Goal: Book appointment/travel/reservation

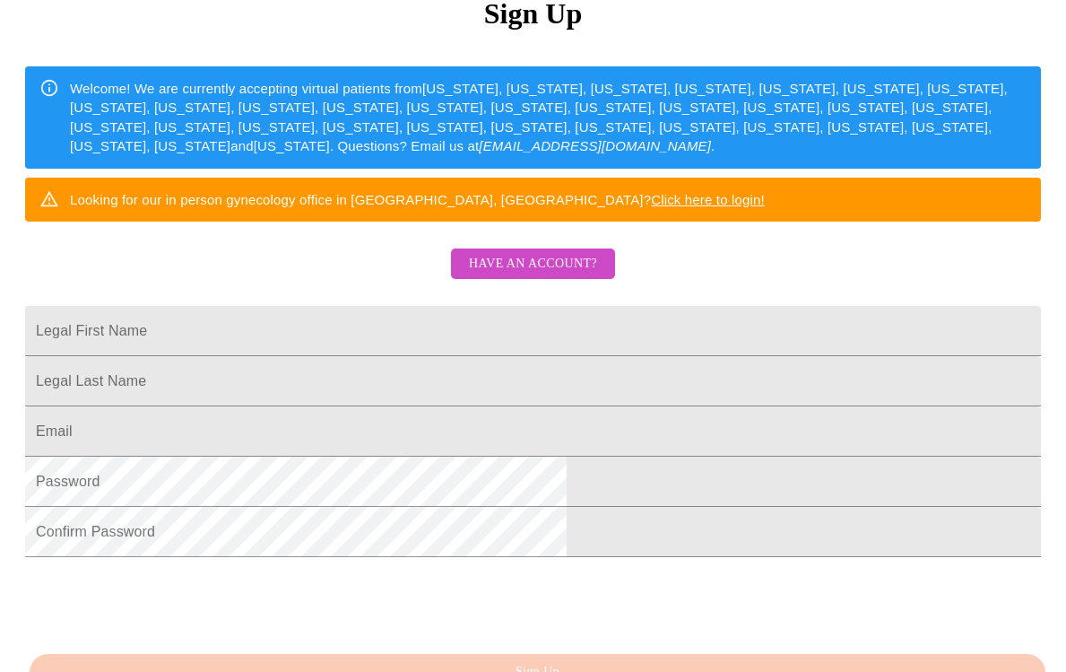
scroll to position [284, 0]
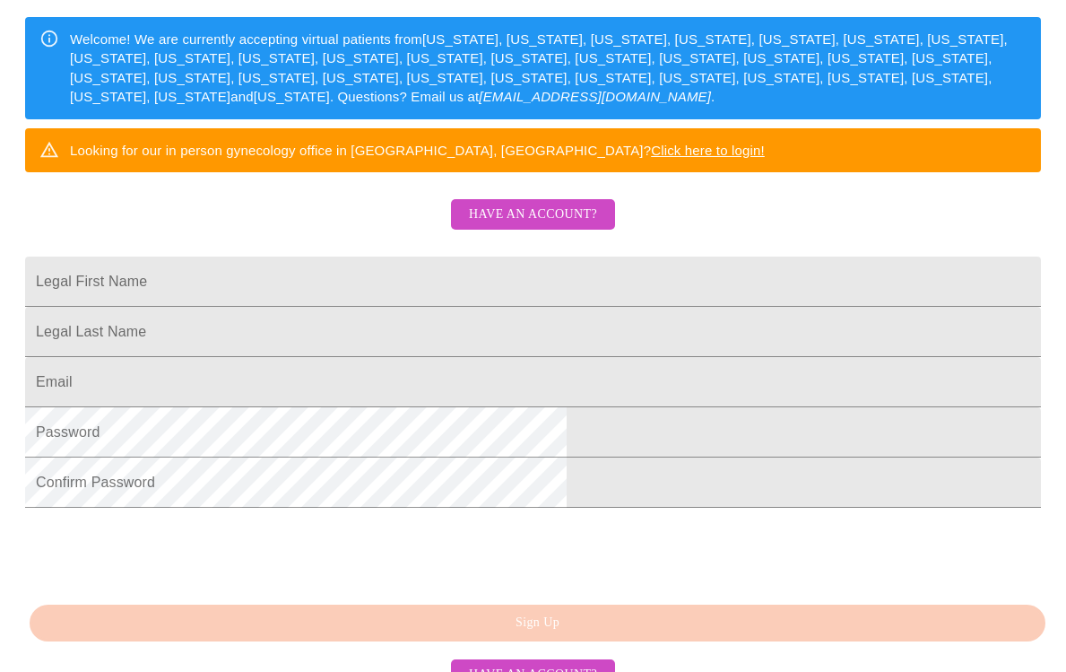
click at [503, 226] on span "Have an account?" at bounding box center [533, 215] width 128 height 22
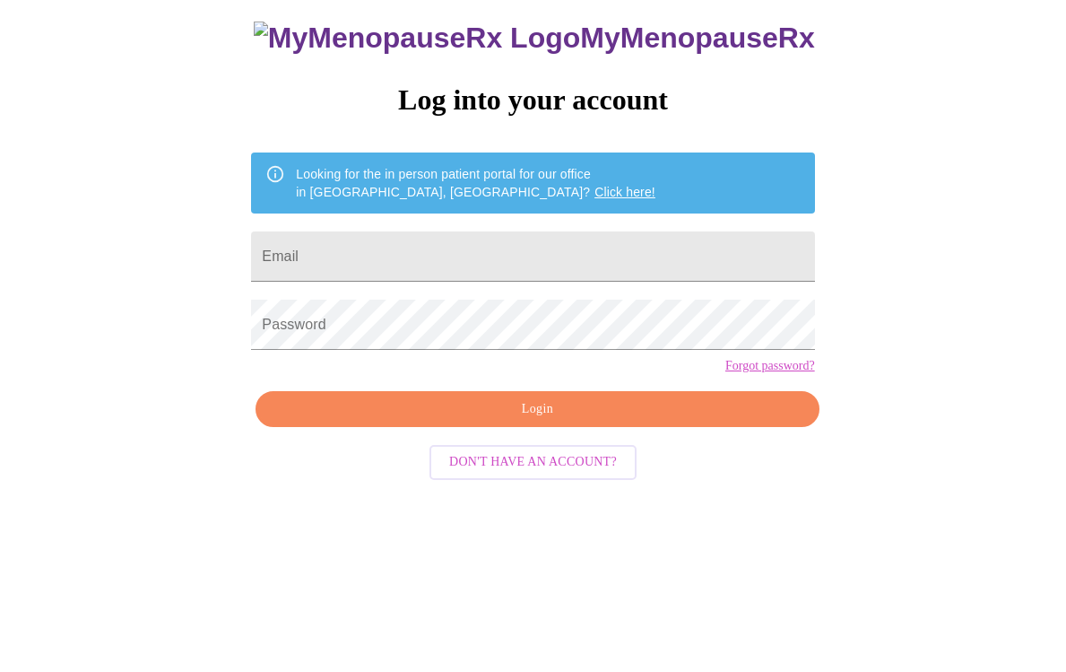
scroll to position [18, 0]
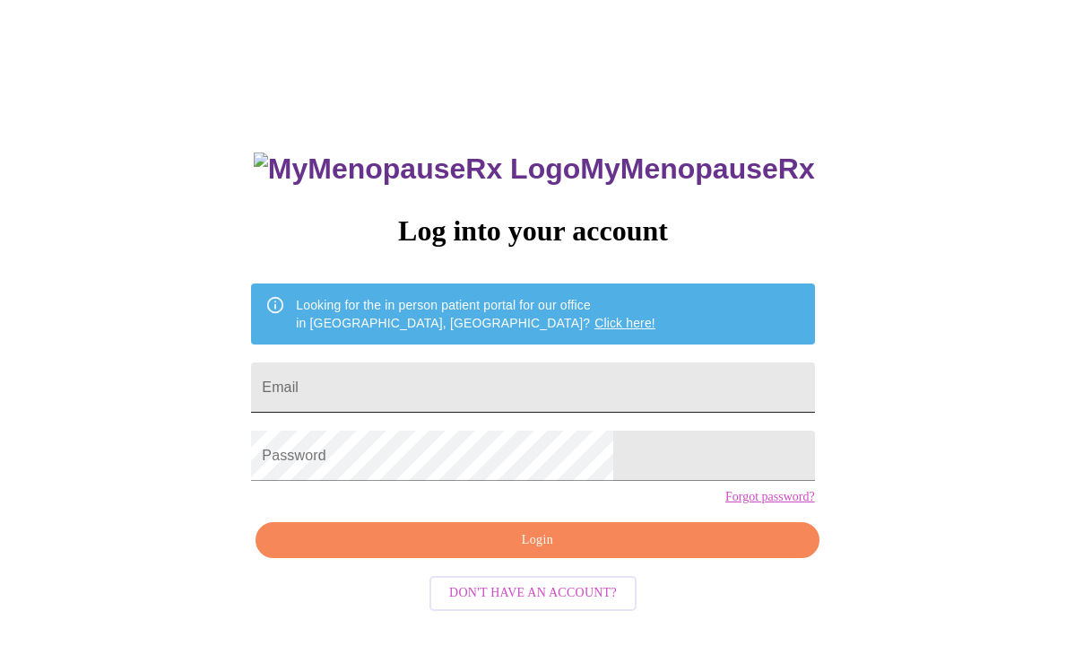
click at [478, 378] on input "Email" at bounding box center [532, 387] width 563 height 50
type input "[EMAIL_ADDRESS][DOMAIN_NAME]"
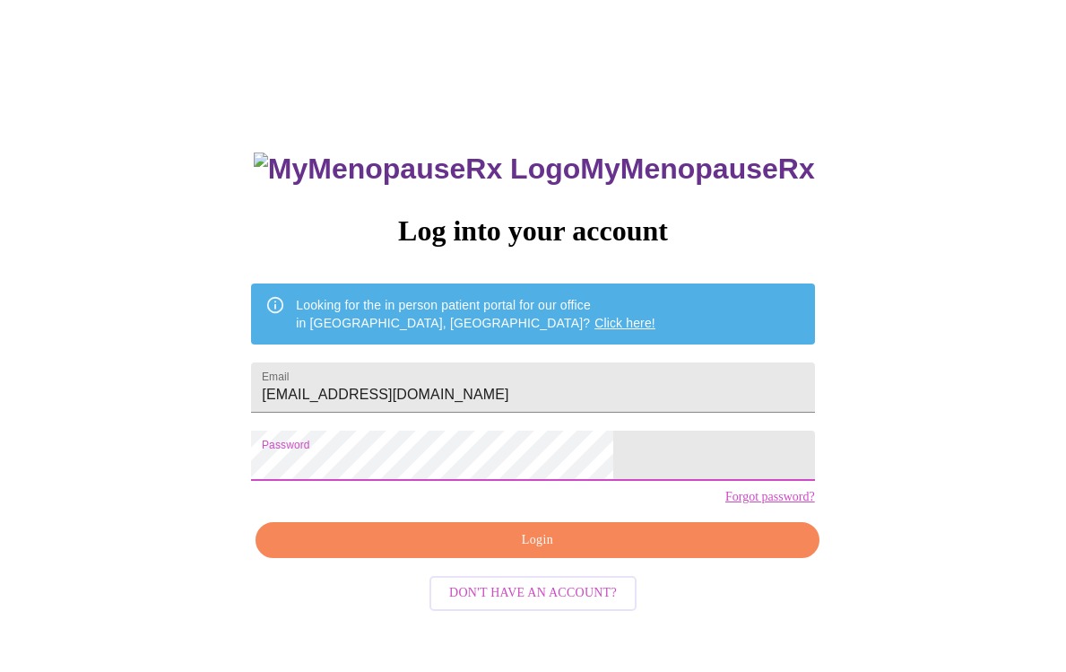
click at [415, 552] on span "Login" at bounding box center [537, 540] width 522 height 22
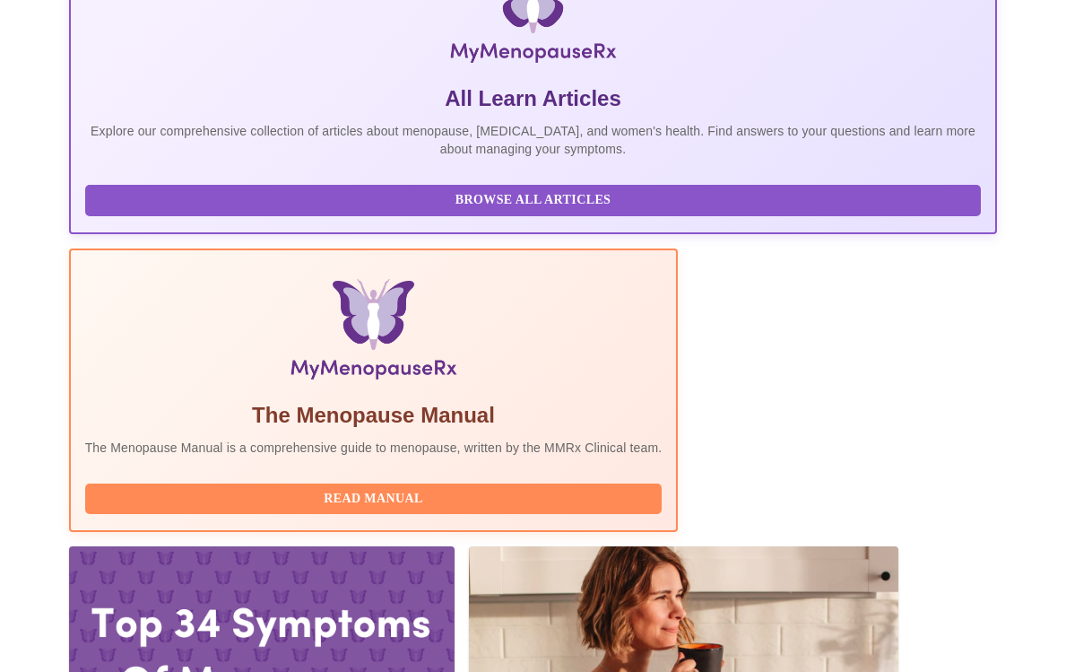
scroll to position [442, 0]
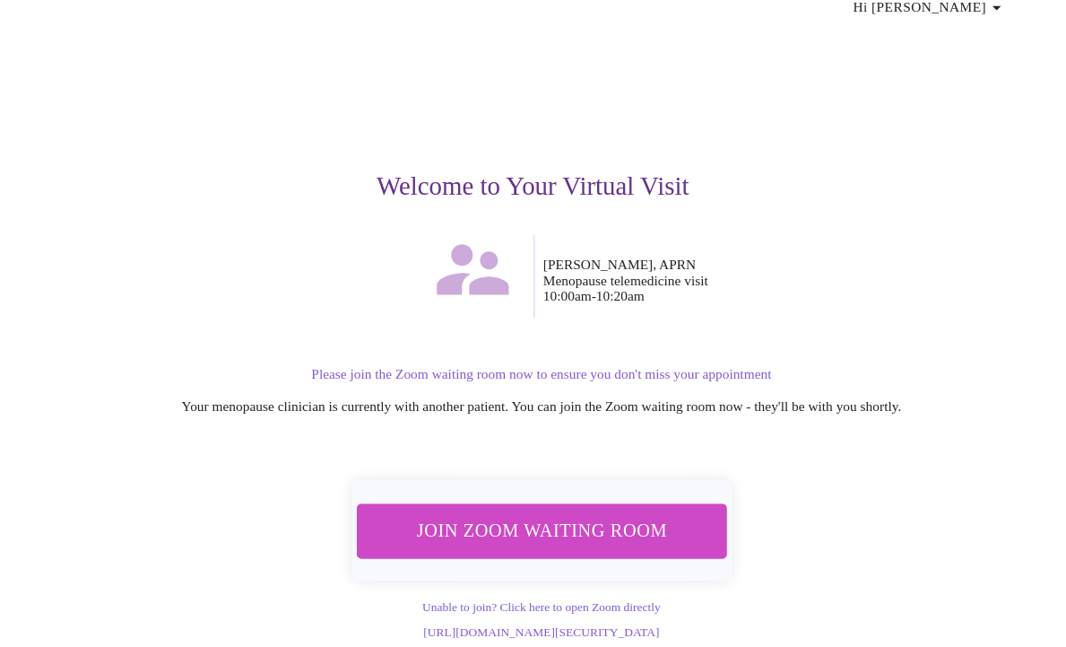
scroll to position [90, 0]
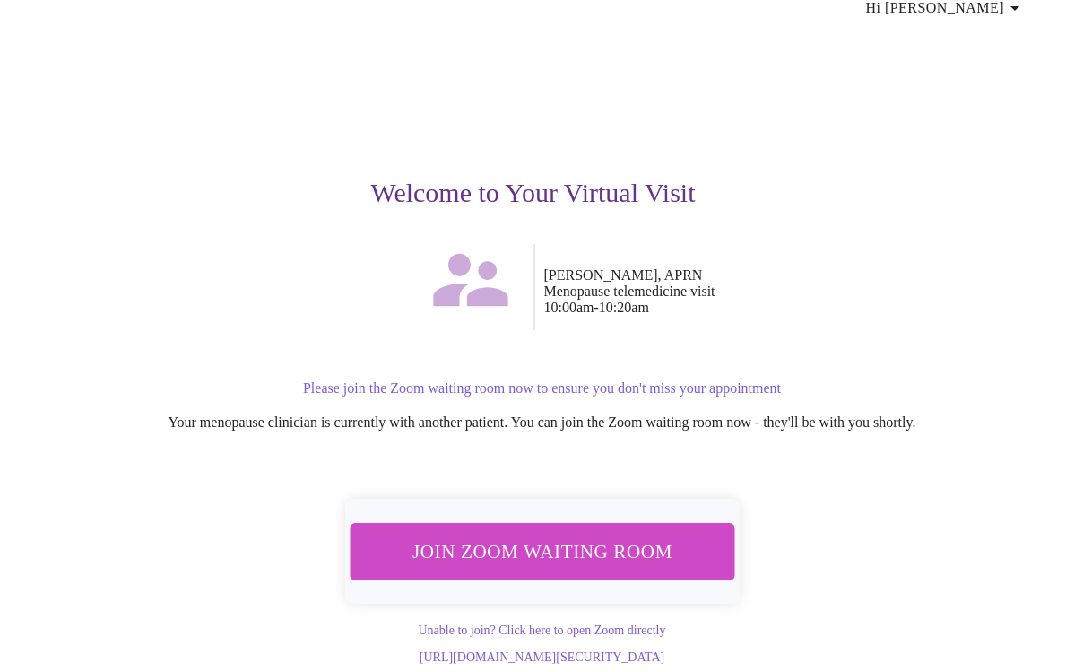
click at [529, 534] on span "Join Zoom Waiting Room" at bounding box center [542, 551] width 351 height 34
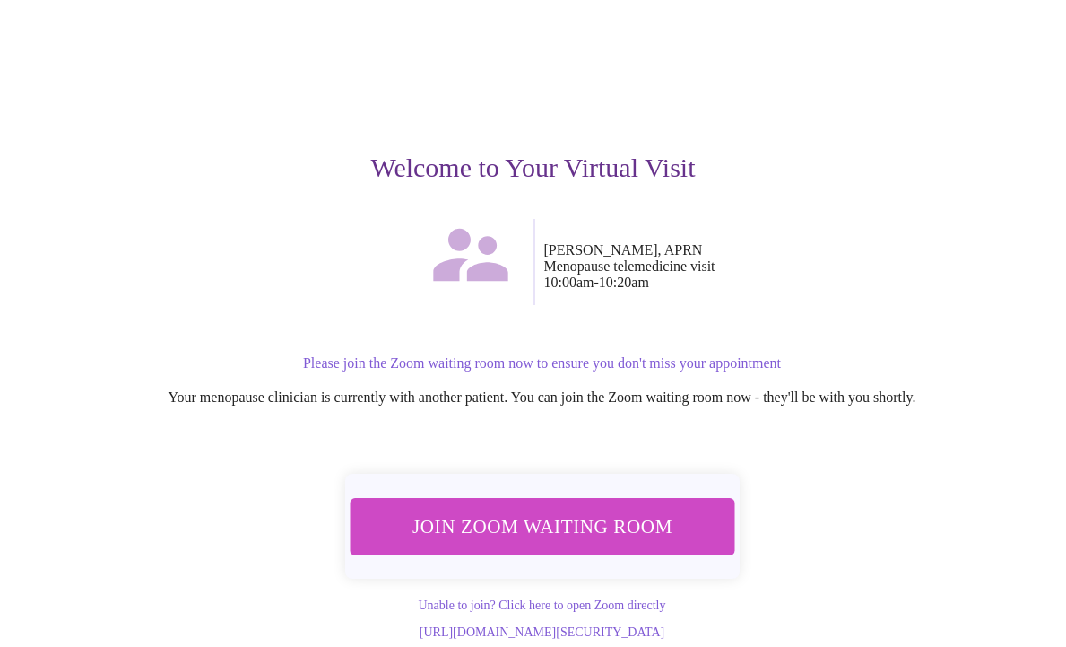
scroll to position [115, 0]
click at [538, 509] on span "Join Zoom Waiting Room" at bounding box center [542, 526] width 348 height 34
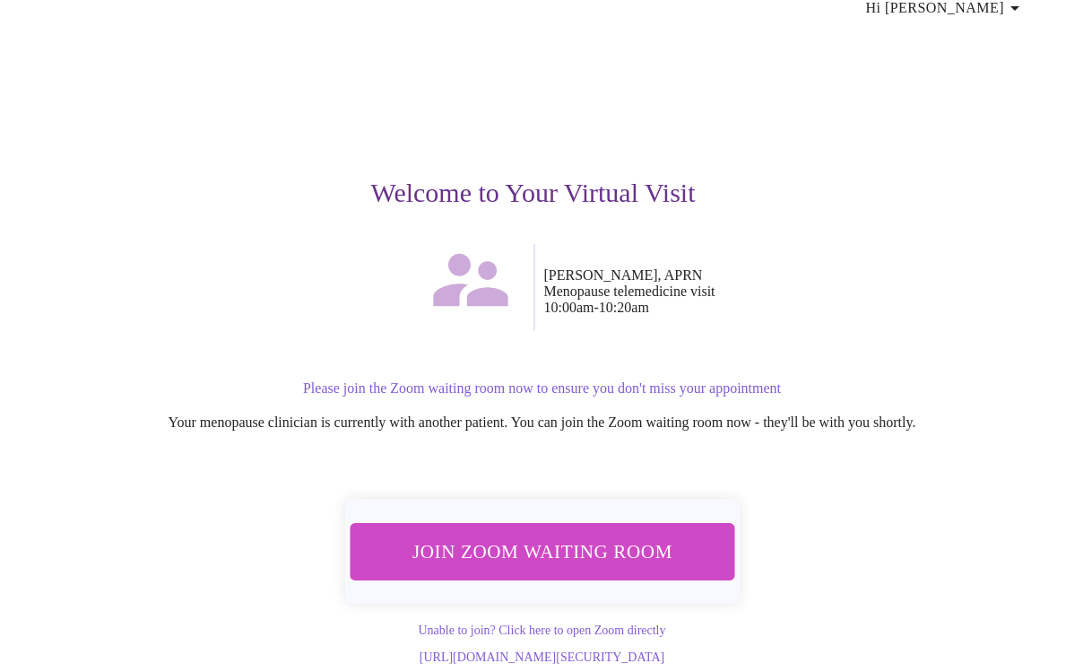
click at [515, 535] on span "Join Zoom Waiting Room" at bounding box center [542, 551] width 338 height 33
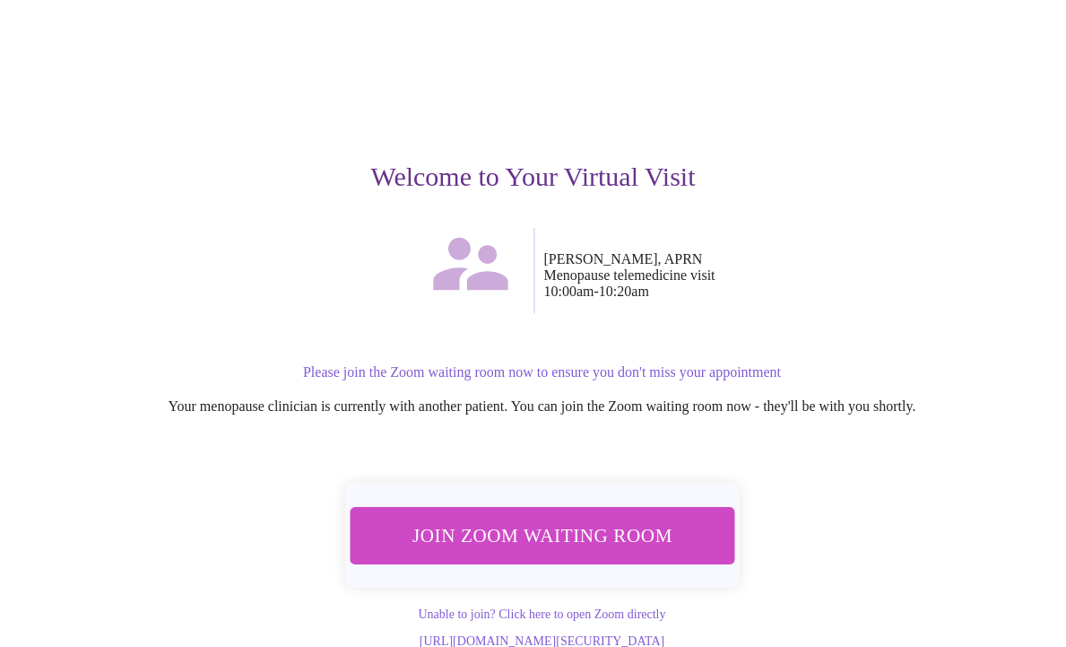
click at [518, 525] on span "Join Zoom Waiting Room" at bounding box center [542, 535] width 345 height 34
click at [529, 530] on span "Join Zoom Waiting Room" at bounding box center [542, 535] width 352 height 35
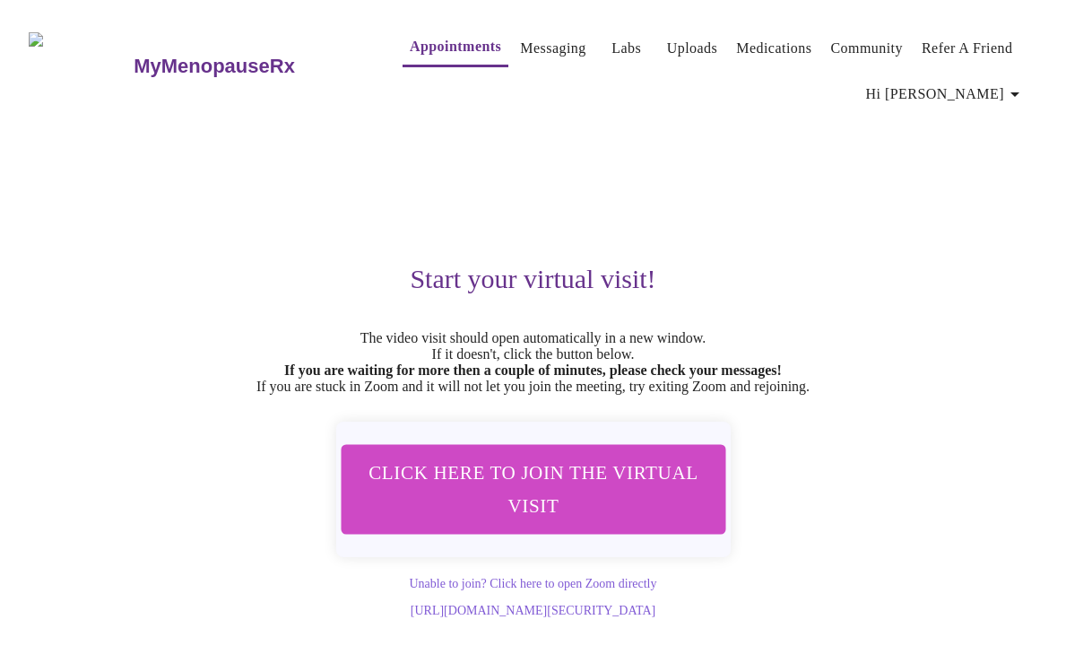
scroll to position [0, 0]
